Goal: Obtain resource: Download file/media

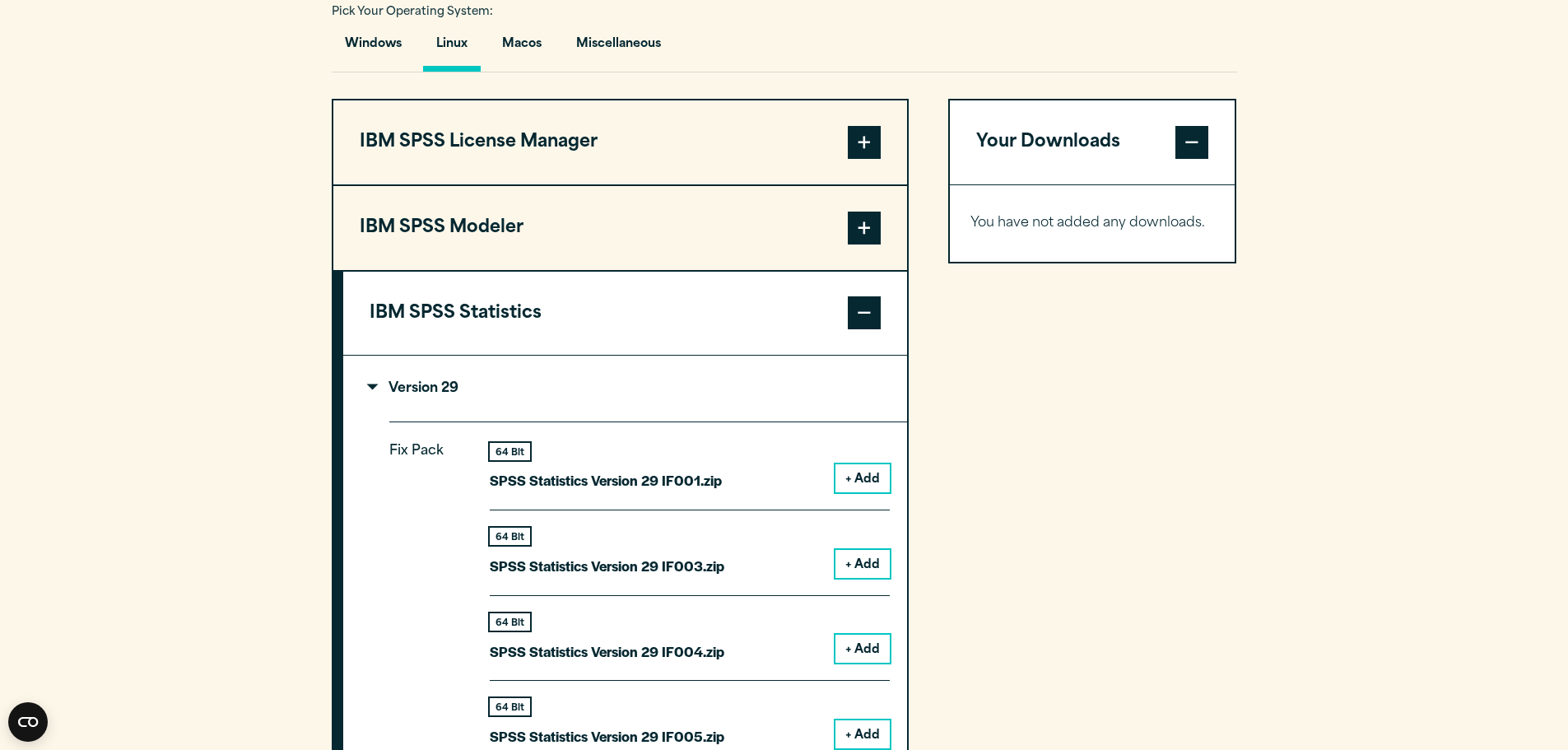
click at [1033, 465] on div "Your Downloads You have not added any downloads. Download 0 Items" at bounding box center [1092, 747] width 289 height 1296
click at [1285, 431] on section "Select your software downloads Use the table below to find and navigate to your…" at bounding box center [784, 620] width 1568 height 1655
click at [1273, 418] on section "Select your software downloads Use the table below to find and navigate to your…" at bounding box center [784, 620] width 1568 height 1655
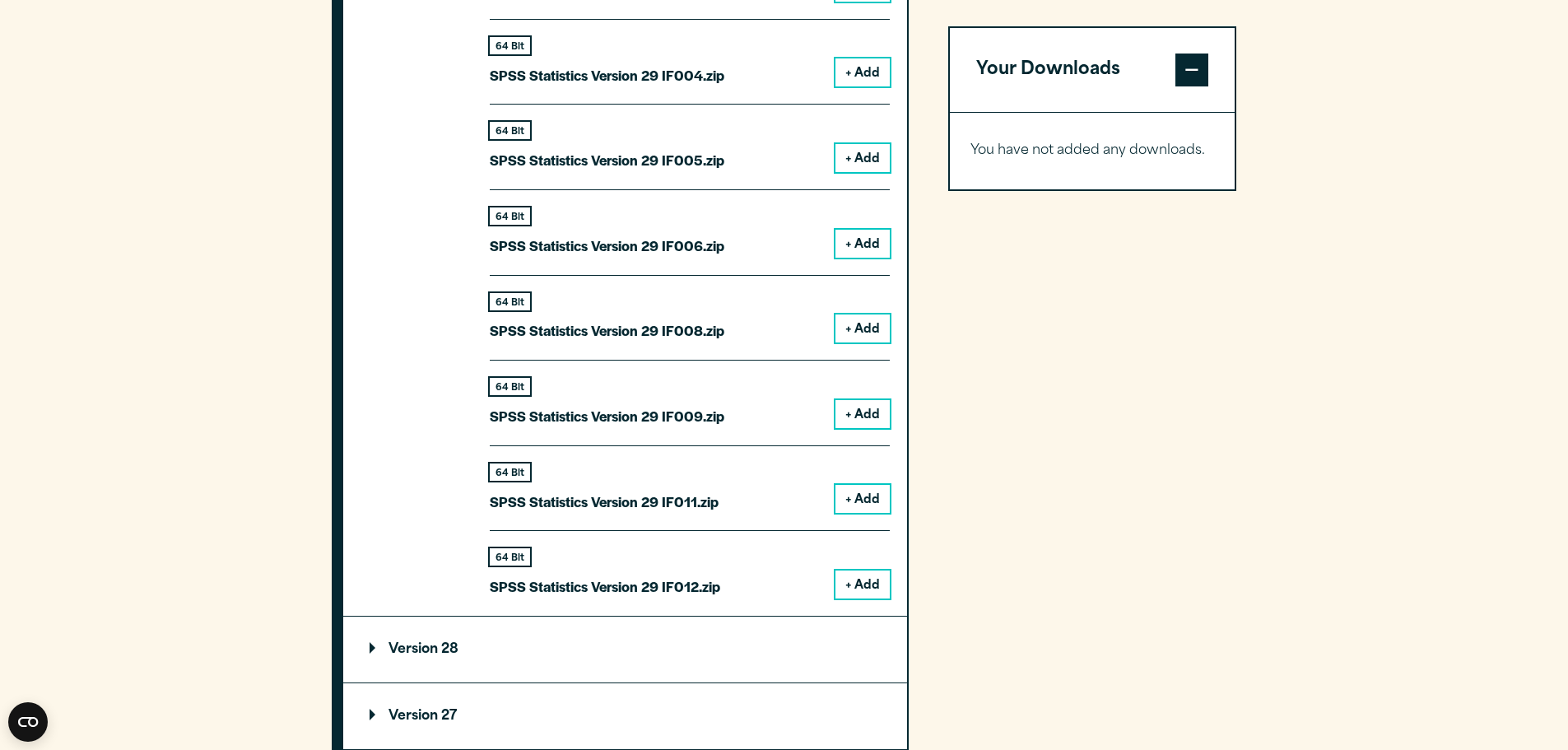
scroll to position [1893, 0]
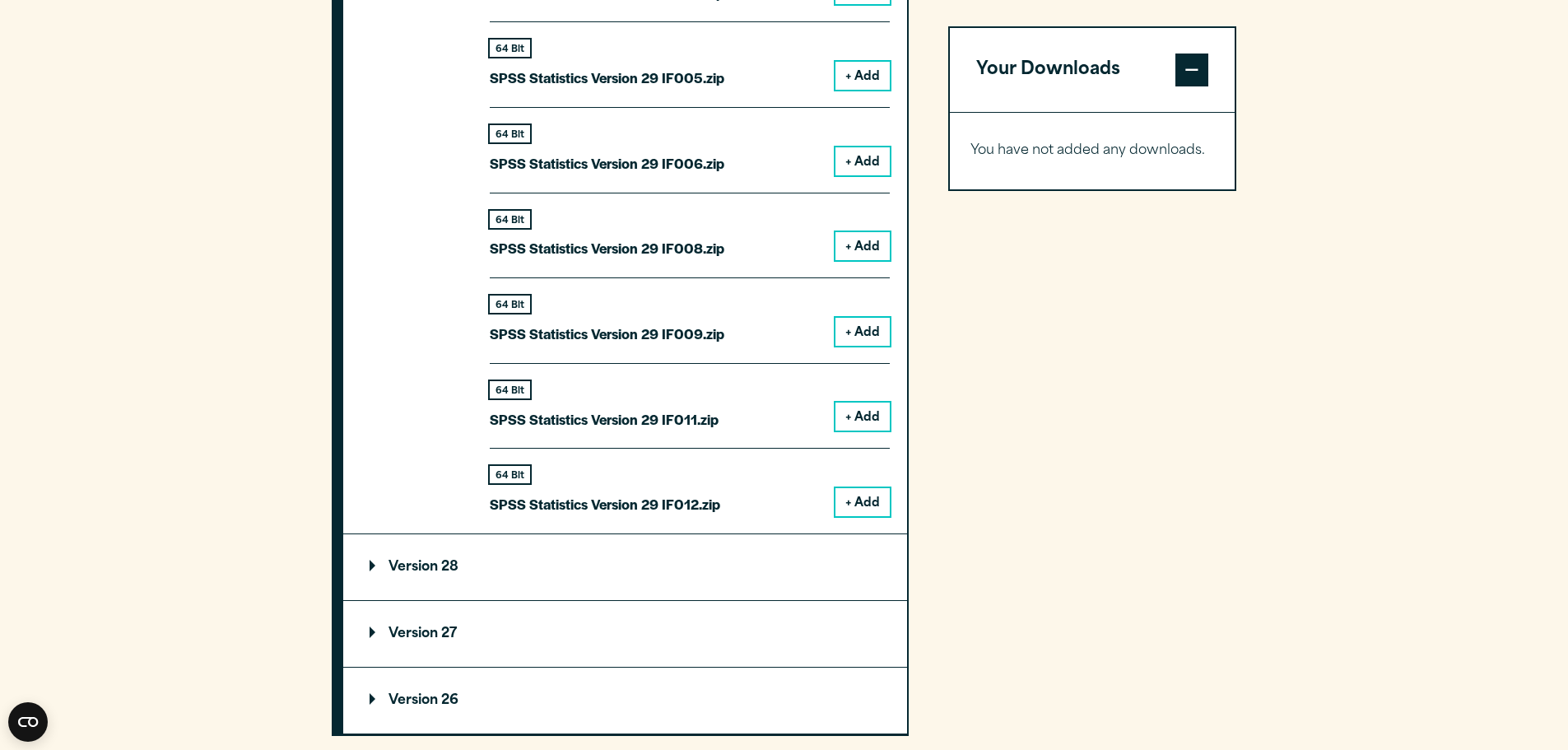
click at [373, 567] on p "Version 28" at bounding box center [413, 568] width 89 height 13
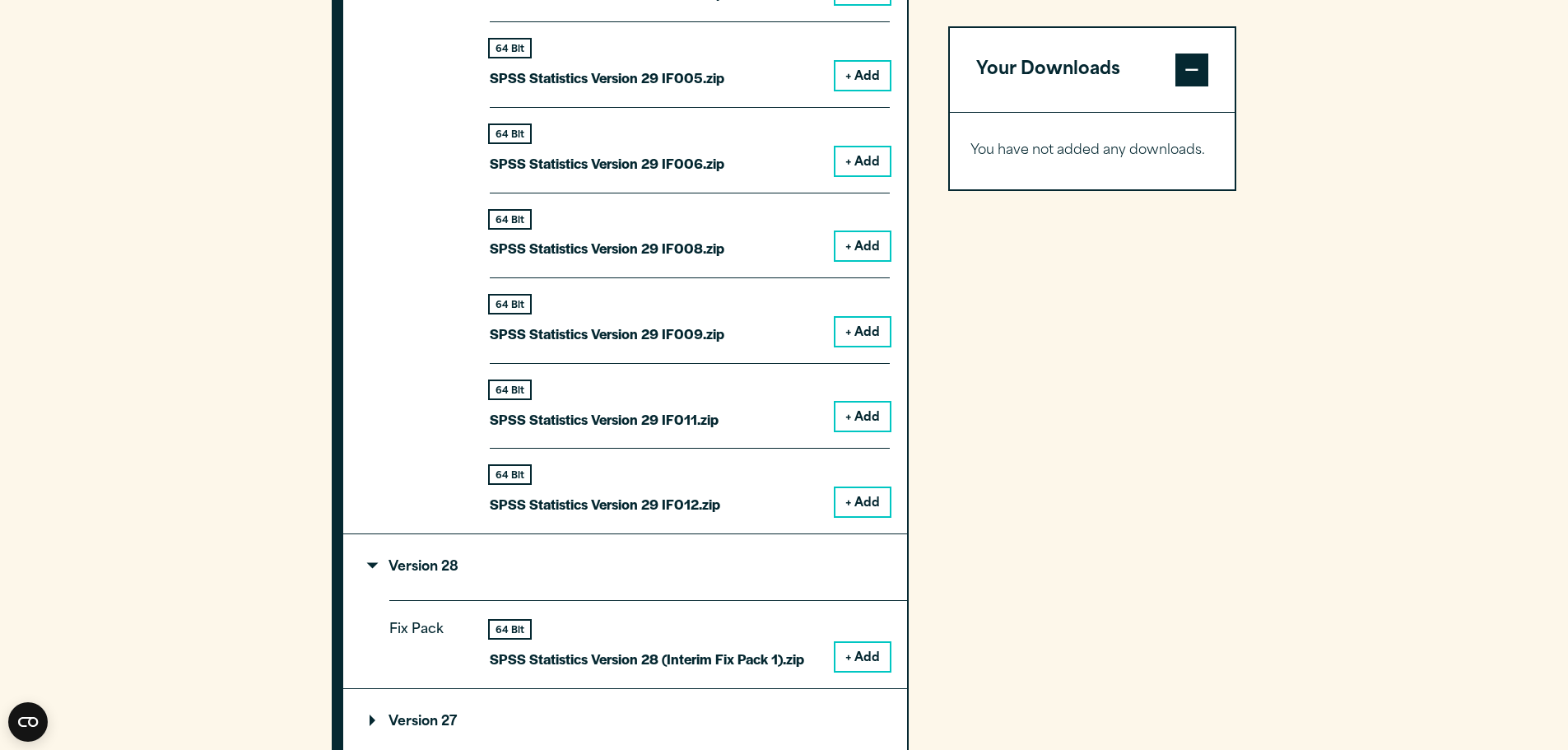
click at [1344, 528] on section "Select your software downloads Use the table below to find and navigate to your…" at bounding box center [784, 5] width 1568 height 1743
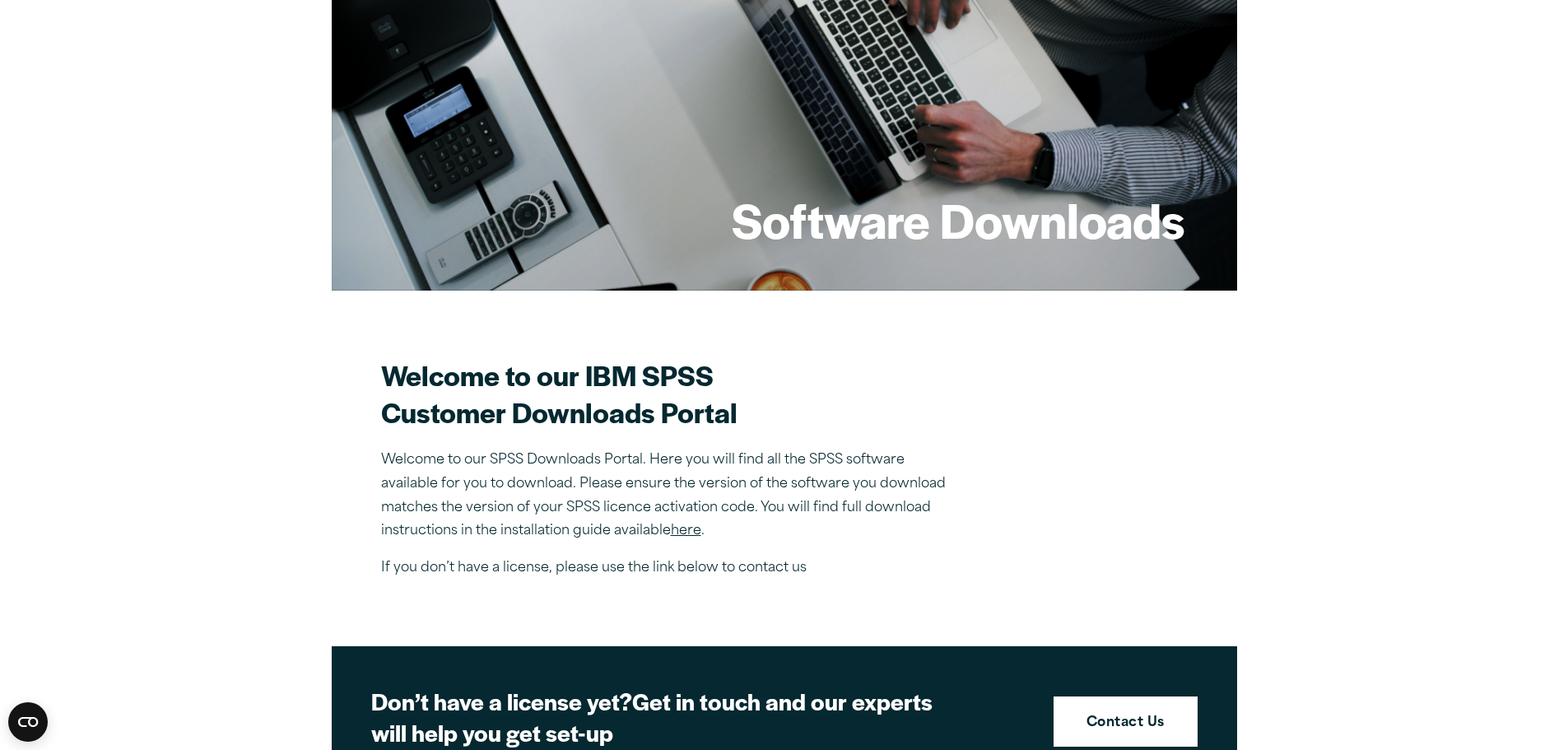
scroll to position [0, 0]
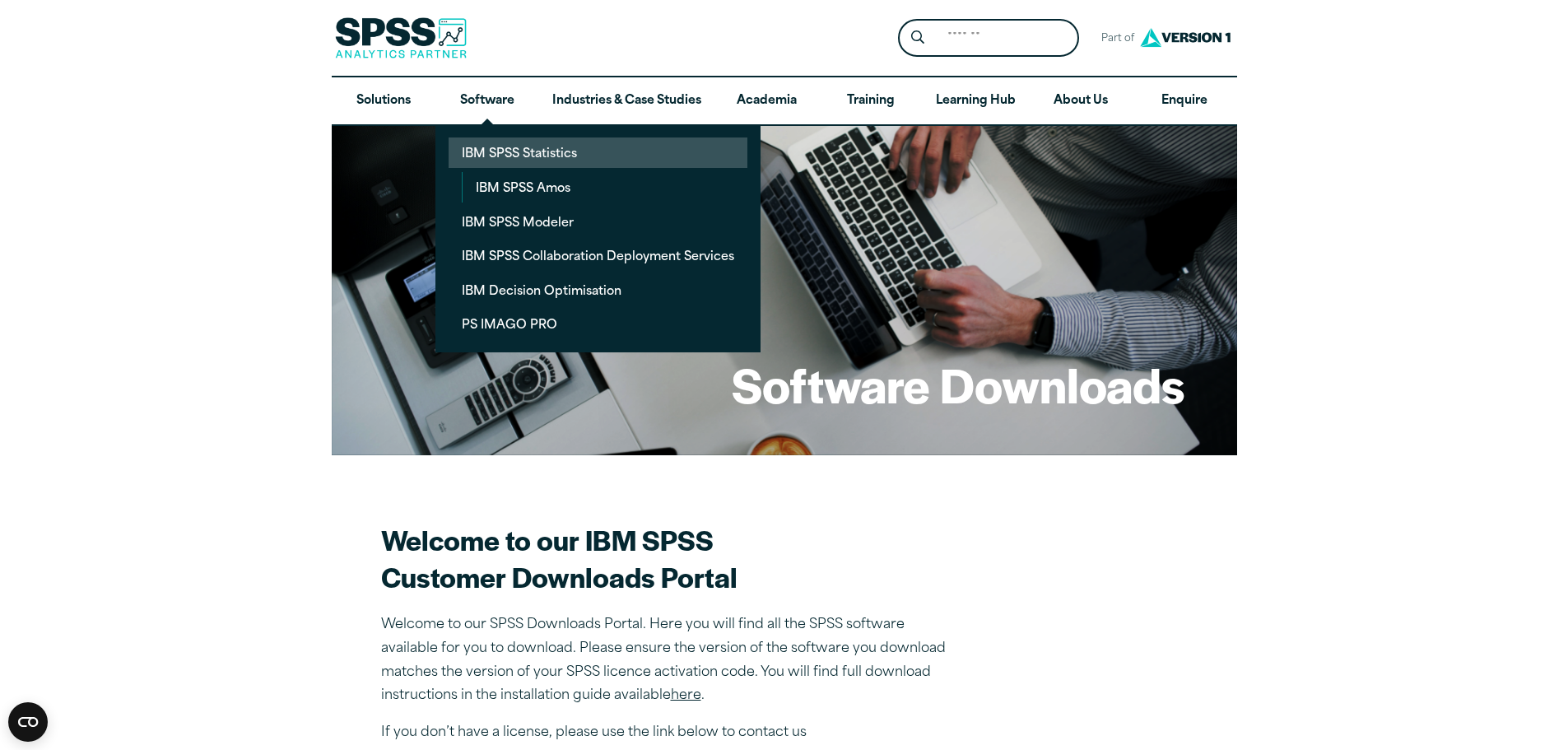
click at [508, 142] on link "IBM SPSS Statistics" at bounding box center [597, 153] width 299 height 31
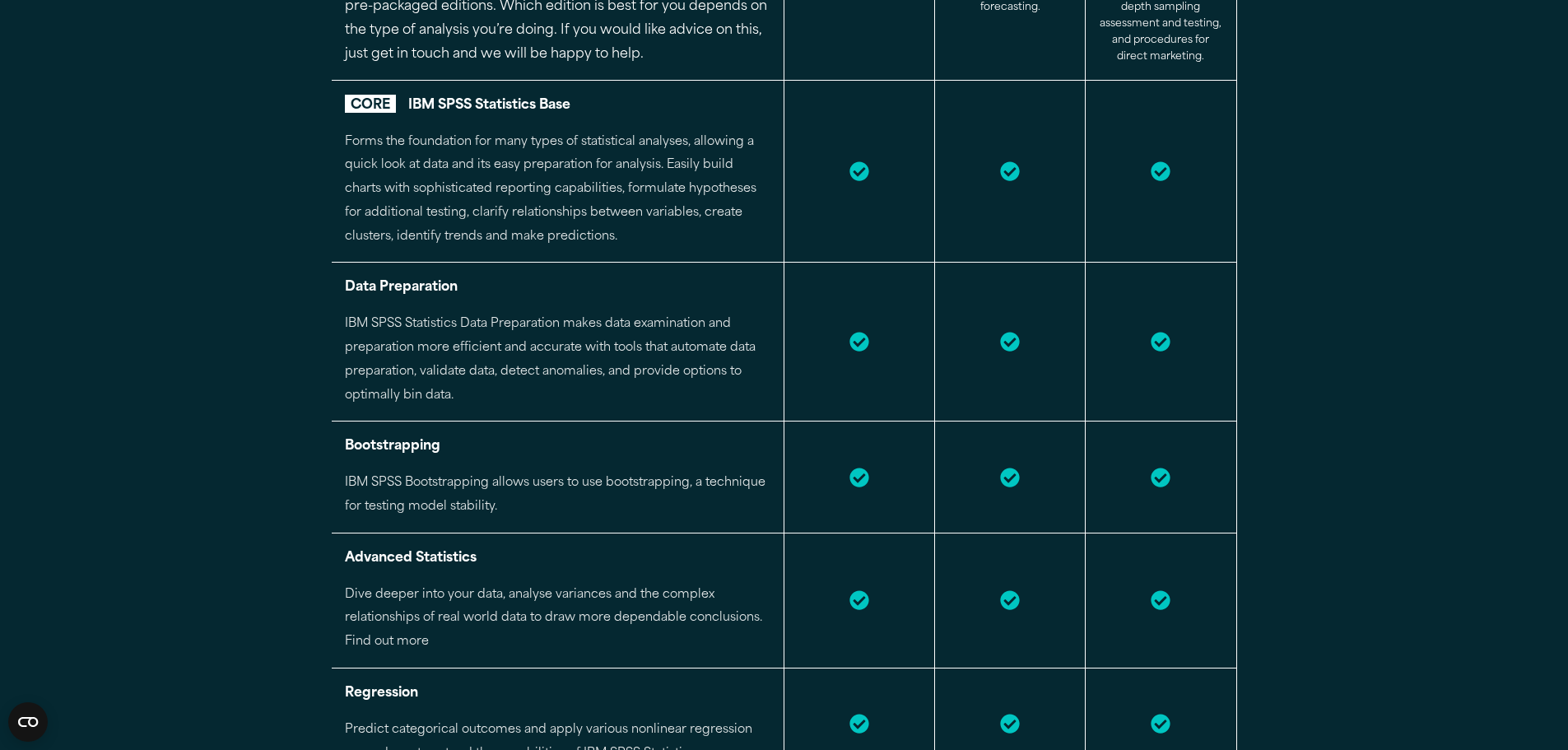
scroll to position [2223, 0]
